Goal: Check status: Check status

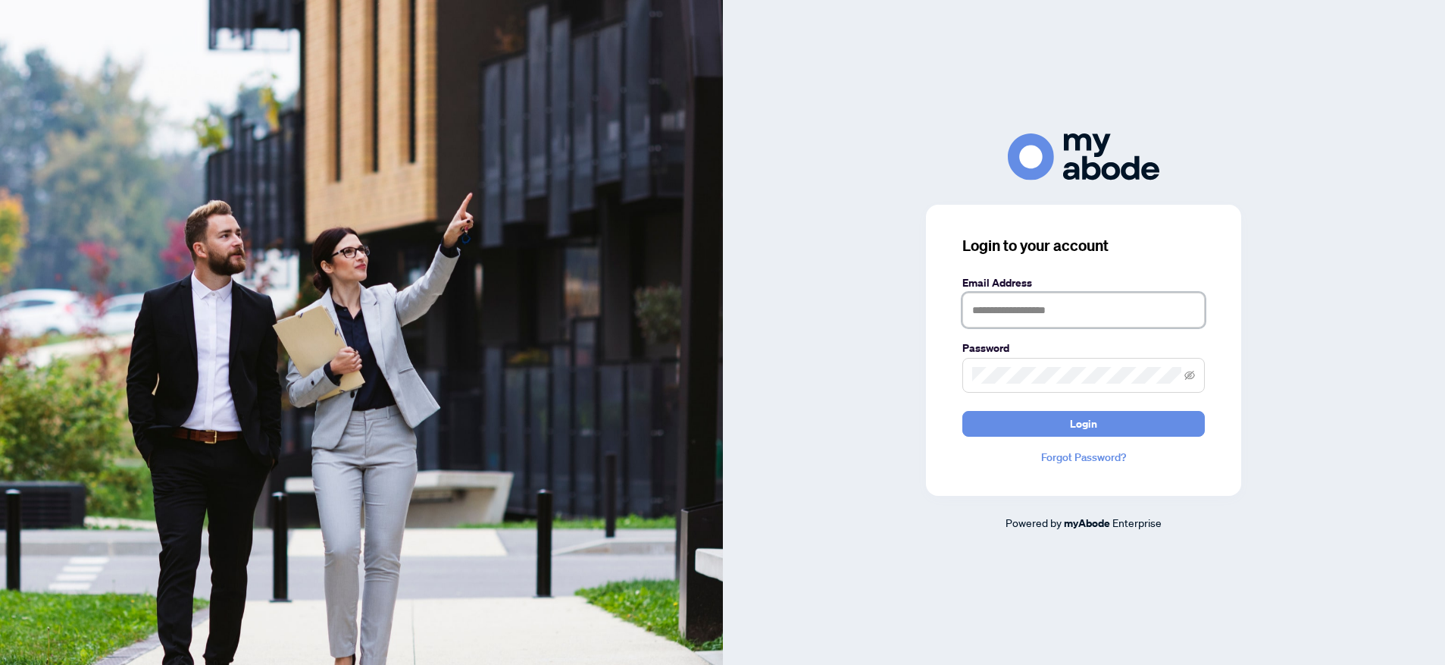
click at [976, 308] on input "text" at bounding box center [1084, 310] width 243 height 35
type input "**********"
click at [1039, 364] on span at bounding box center [1084, 375] width 243 height 35
click at [963, 411] on button "Login" at bounding box center [1084, 424] width 243 height 26
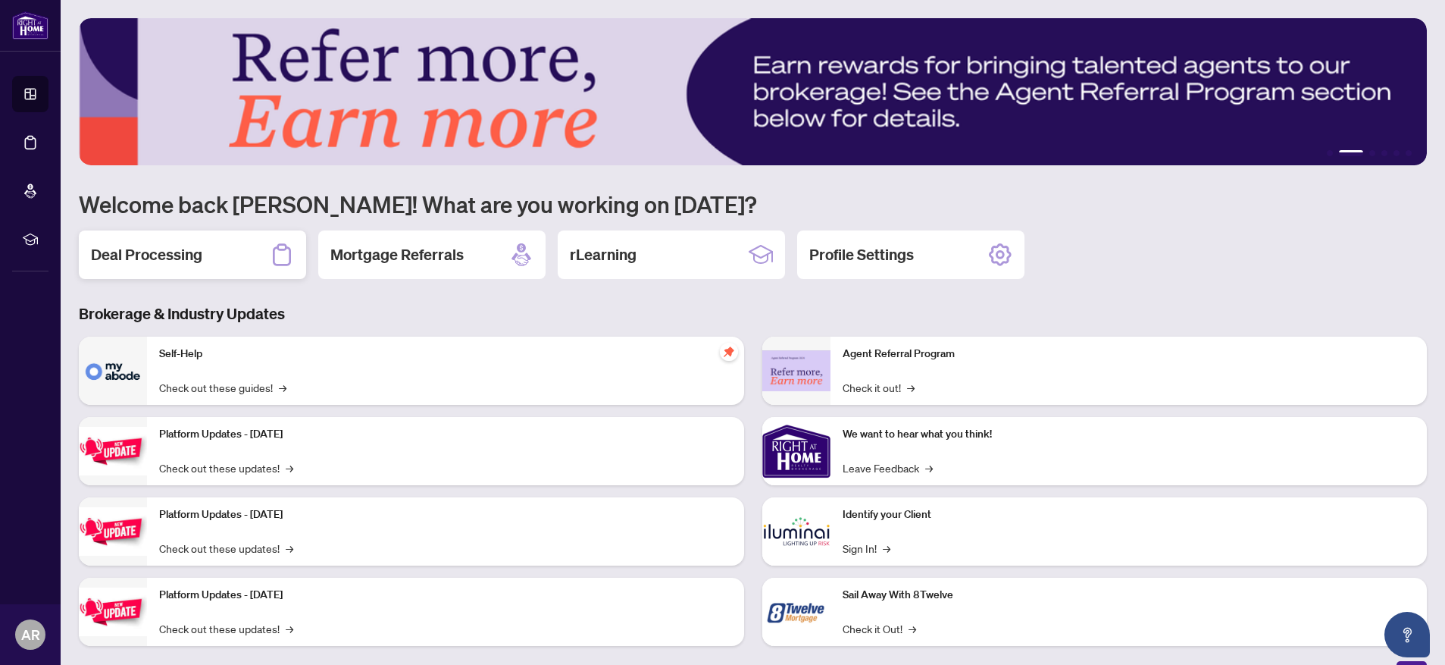
click at [163, 263] on h2 "Deal Processing" at bounding box center [146, 254] width 111 height 21
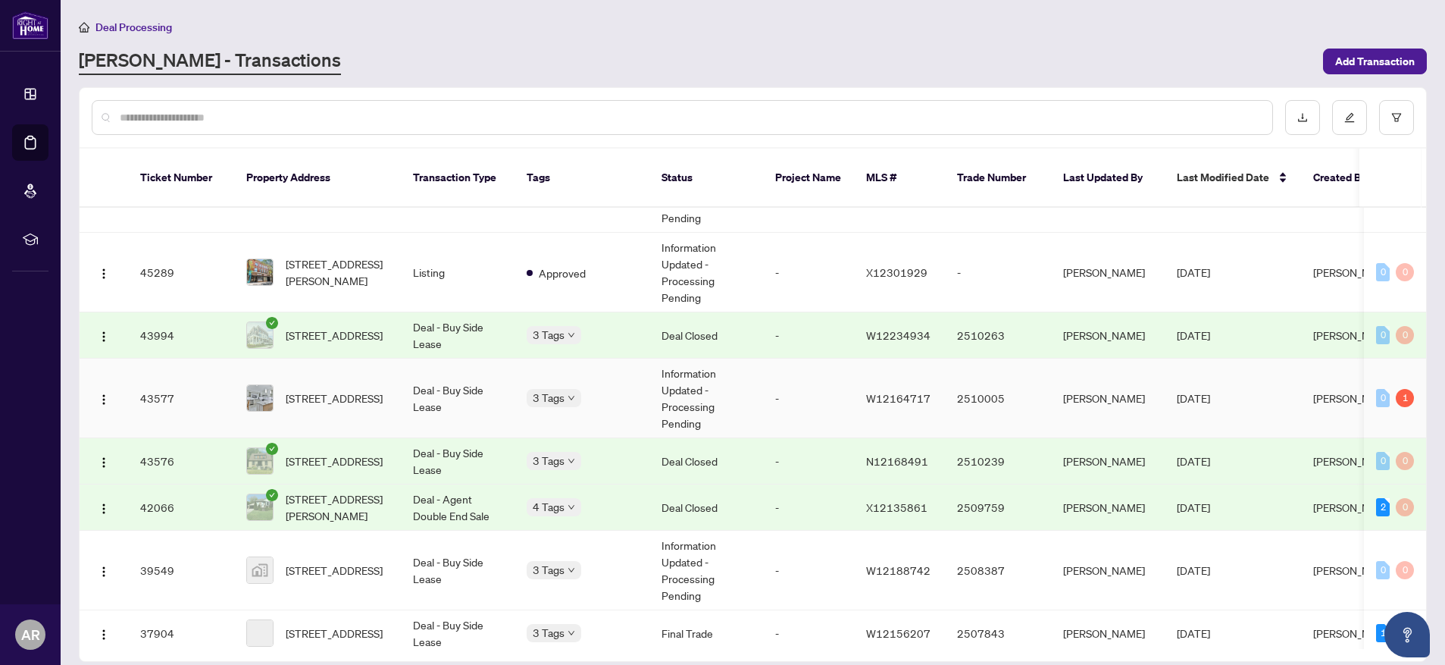
scroll to position [281, 0]
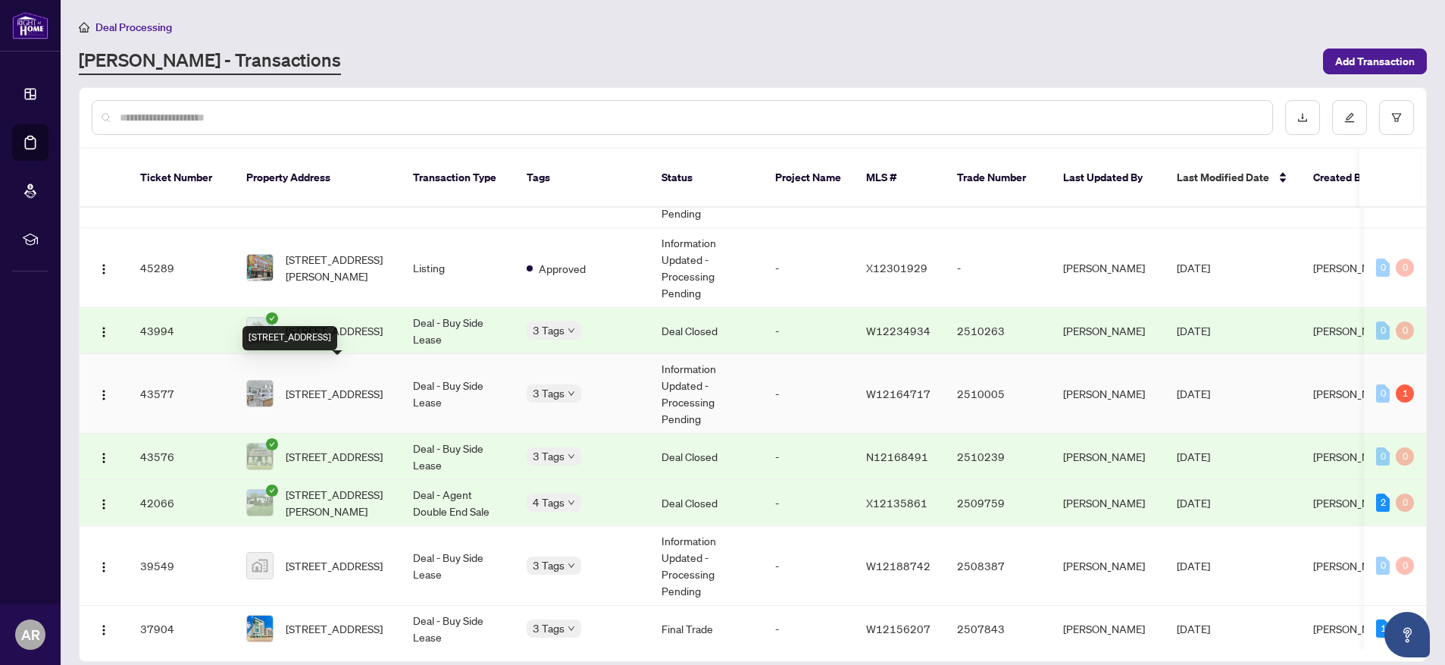
click at [334, 385] on span "[STREET_ADDRESS]" at bounding box center [334, 393] width 97 height 17
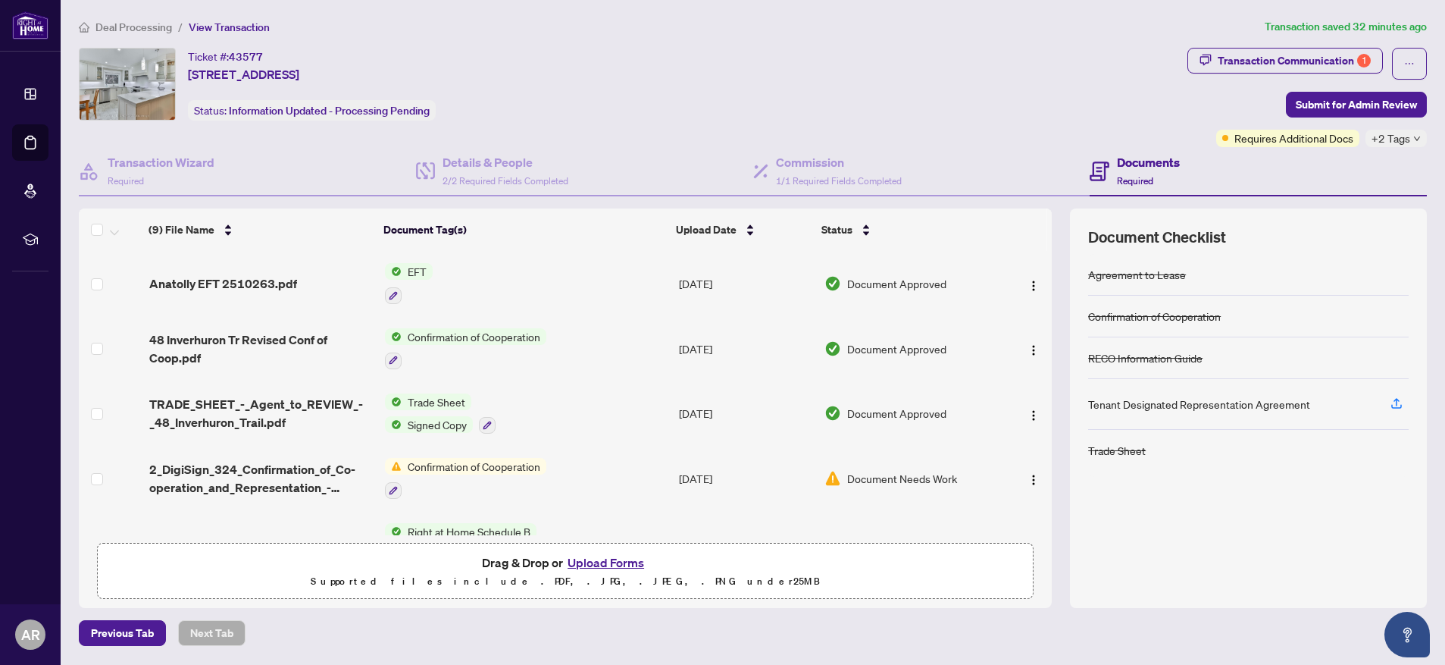
click at [417, 271] on span "EFT" at bounding box center [417, 271] width 31 height 17
click at [294, 272] on td "Anatolly EFT 2510263.pdf" at bounding box center [261, 283] width 236 height 65
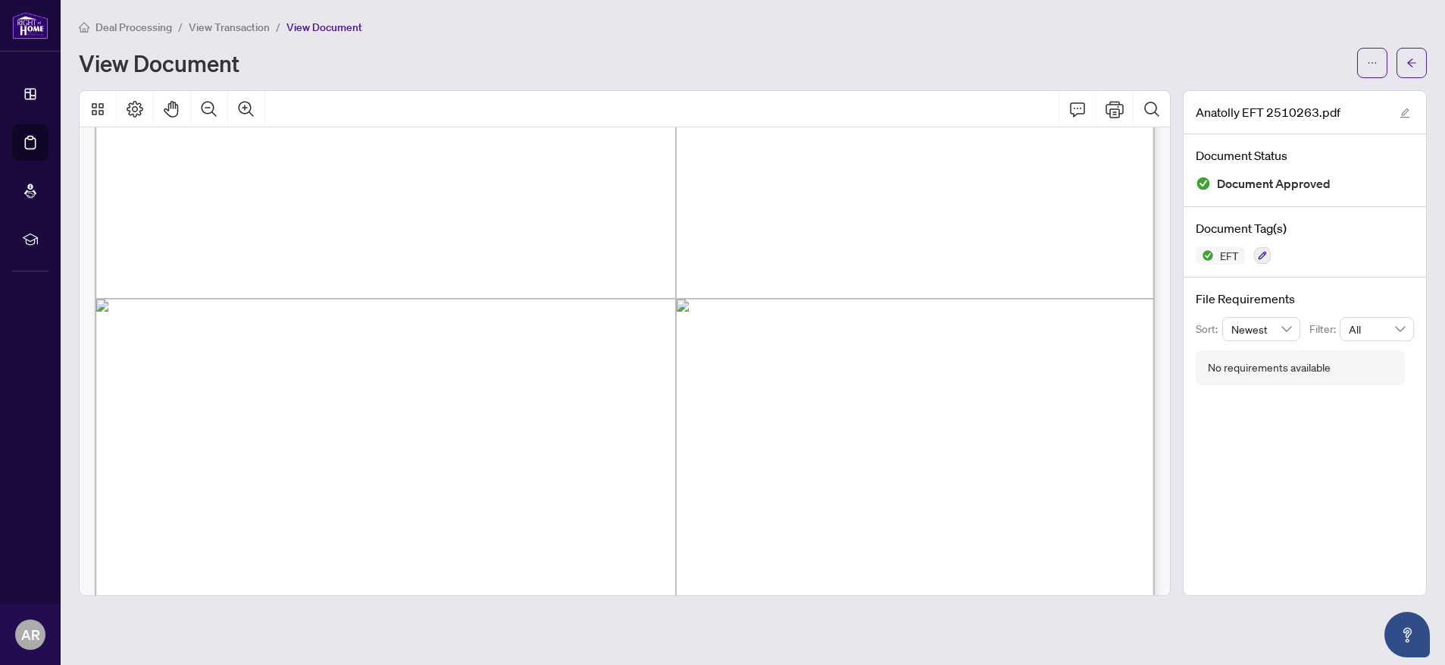
scroll to position [452, 0]
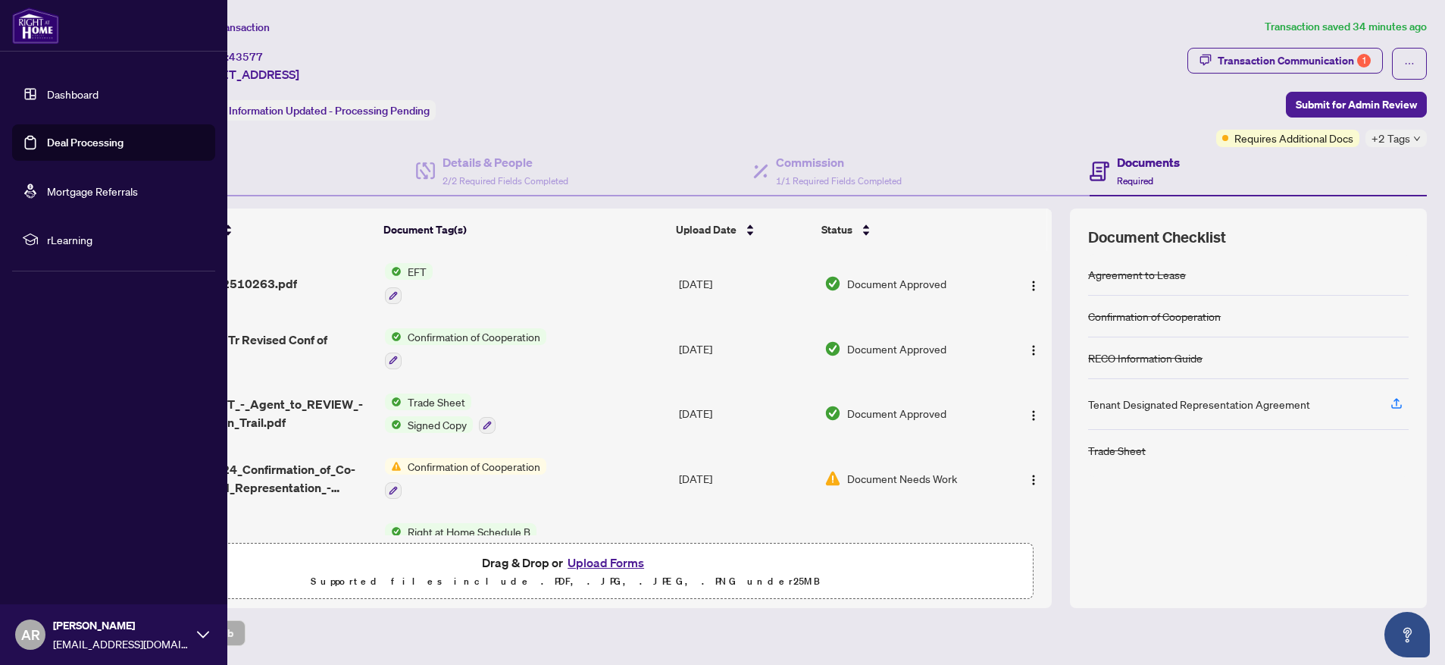
click at [99, 140] on link "Deal Processing" at bounding box center [85, 143] width 77 height 14
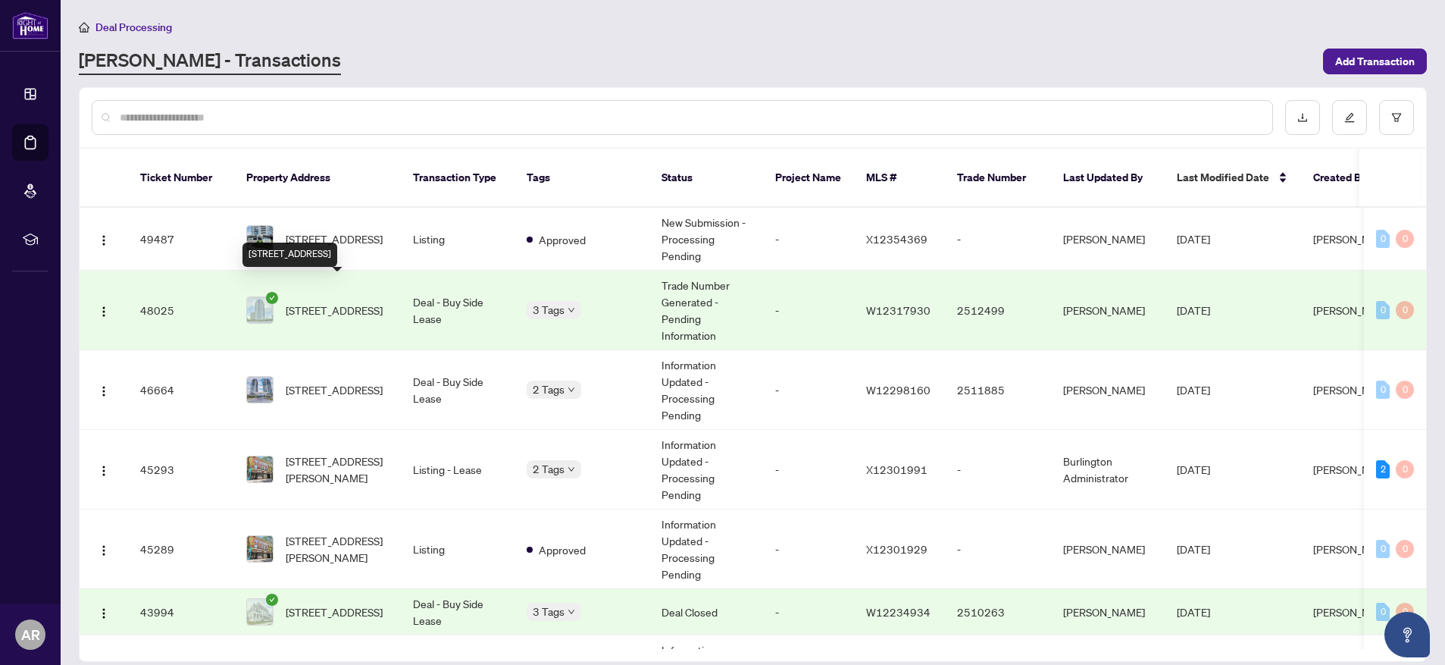
click at [340, 302] on span "[STREET_ADDRESS]" at bounding box center [334, 310] width 97 height 17
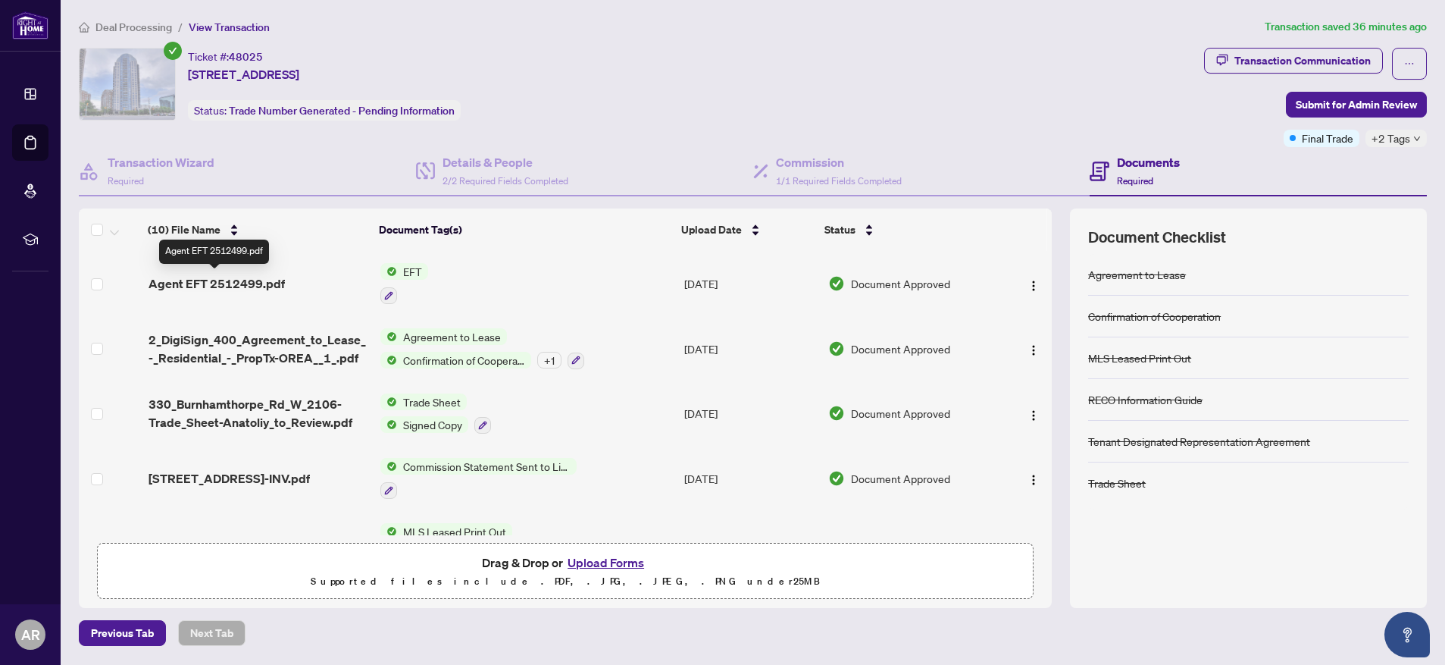
click at [215, 283] on span "Agent EFT 2512499.pdf" at bounding box center [217, 283] width 136 height 18
